Goal: Information Seeking & Learning: Learn about a topic

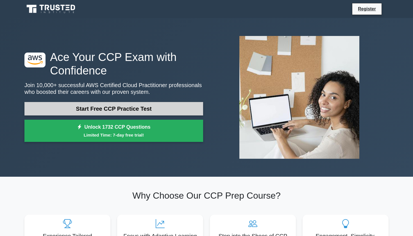
click at [136, 106] on link "Start Free CCP Practice Test" at bounding box center [113, 108] width 179 height 13
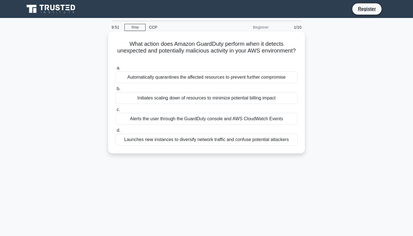
click at [173, 97] on div "Initiates scaling down of resources to minimize potential billing impact" at bounding box center [206, 98] width 182 height 12
click at [115, 91] on input "b. Initiates scaling down of resources to minimize potential billing impact" at bounding box center [115, 89] width 0 height 4
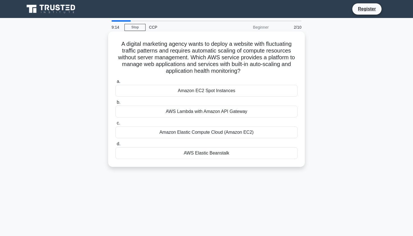
click at [196, 131] on div "Amazon Elastic Compute Cloud (Amazon EC2)" at bounding box center [206, 132] width 182 height 12
click at [115, 125] on input "c. Amazon Elastic Compute Cloud (Amazon EC2)" at bounding box center [115, 123] width 0 height 4
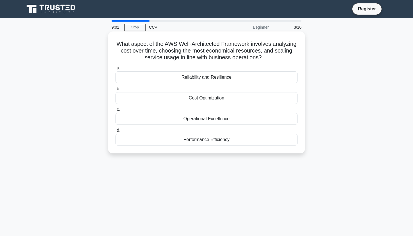
click at [192, 102] on div "Cost Optimization" at bounding box center [206, 98] width 182 height 12
click at [115, 91] on input "b. Cost Optimization" at bounding box center [115, 89] width 0 height 4
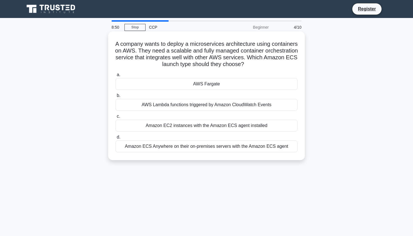
click at [191, 126] on div "Amazon EC2 instances with the Amazon ECS agent installed" at bounding box center [206, 126] width 182 height 12
click at [115, 118] on input "c. Amazon EC2 instances with the Amazon ECS agent installed" at bounding box center [115, 117] width 0 height 4
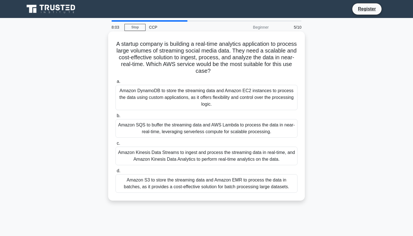
click at [186, 99] on div "Amazon DynamoDB to store the streaming data and Amazon EC2 instances to process…" at bounding box center [206, 97] width 182 height 25
click at [115, 83] on input "a. Amazon DynamoDB to store the streaming data and Amazon EC2 instances to proc…" at bounding box center [115, 82] width 0 height 4
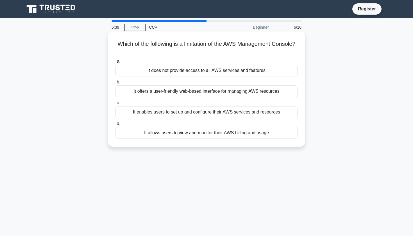
click at [199, 136] on div "It allows users to view and monitor their AWS billing and usage" at bounding box center [206, 133] width 182 height 12
click at [115, 126] on input "d. It allows users to view and monitor their AWS billing and usage" at bounding box center [115, 124] width 0 height 4
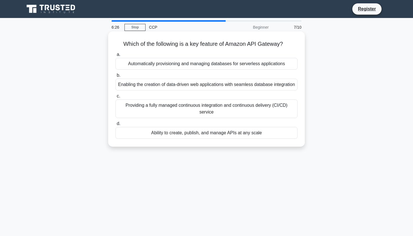
click at [213, 63] on div "Automatically provisioning and managing databases for serverless applications" at bounding box center [206, 64] width 182 height 12
click at [115, 56] on input "a. Automatically provisioning and managing databases for serverless applications" at bounding box center [115, 55] width 0 height 4
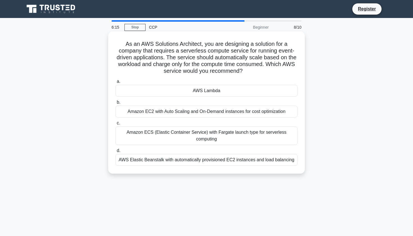
click at [197, 161] on div "AWS Elastic Beanstalk with automatically provisioned EC2 instances and load bal…" at bounding box center [206, 160] width 182 height 12
click at [115, 152] on input "d. AWS Elastic Beanstalk with automatically provisioned EC2 instances and load …" at bounding box center [115, 151] width 0 height 4
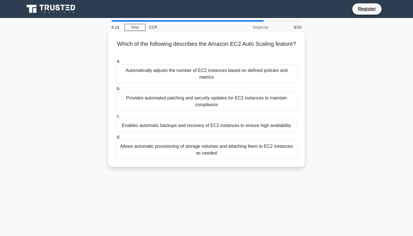
click at [206, 120] on div "Enables automatic backups and recovery of EC2 instances to ensure high availabi…" at bounding box center [206, 126] width 182 height 12
click at [115, 115] on input "c. Enables automatic backups and recovery of EC2 instances to ensure high avail…" at bounding box center [115, 117] width 0 height 4
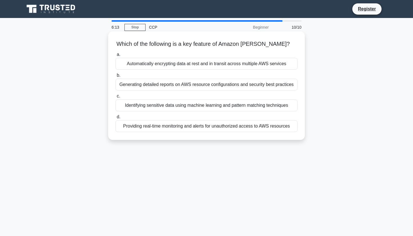
click at [205, 106] on div "Identifying sensitive data using machine learning and pattern matching techniqu…" at bounding box center [206, 105] width 182 height 12
click at [115, 98] on input "c. Identifying sensitive data using machine learning and pattern matching techn…" at bounding box center [115, 96] width 0 height 4
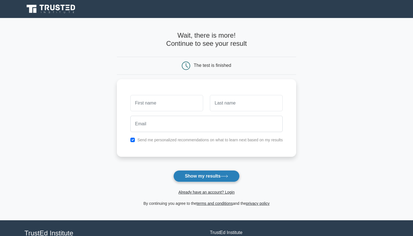
click at [209, 172] on button "Show my results" at bounding box center [206, 176] width 66 height 12
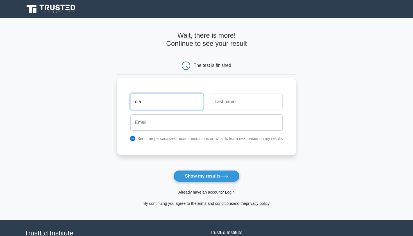
type input "dia"
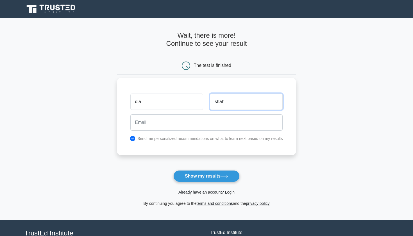
type input "shah"
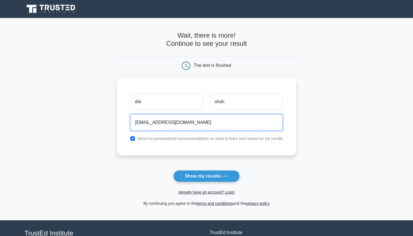
type input "[EMAIL_ADDRESS][DOMAIN_NAME]"
click at [206, 176] on button "Show my results" at bounding box center [206, 176] width 66 height 12
